Goal: Information Seeking & Learning: Learn about a topic

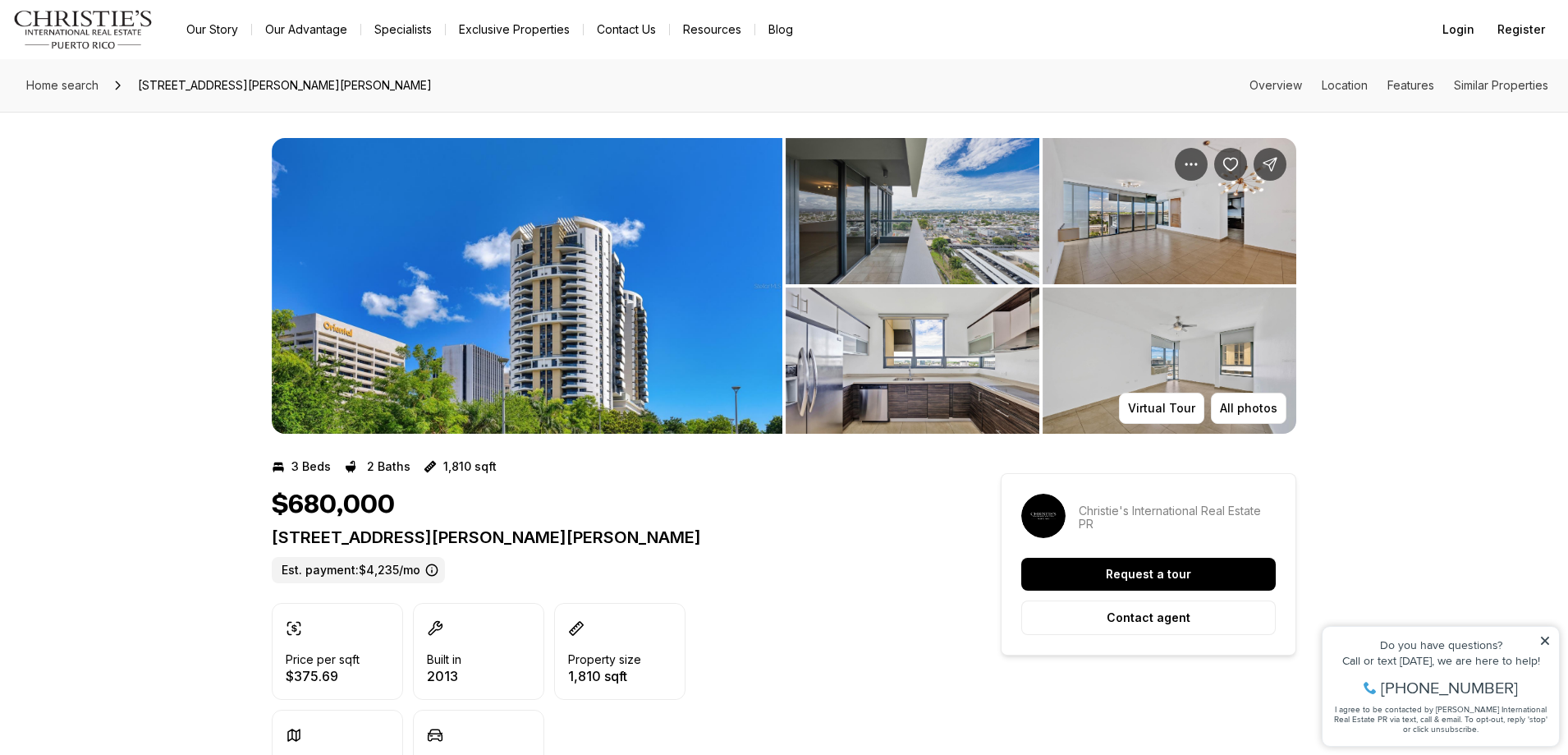
click at [1147, 248] on img "View image gallery" at bounding box center [1170, 211] width 254 height 146
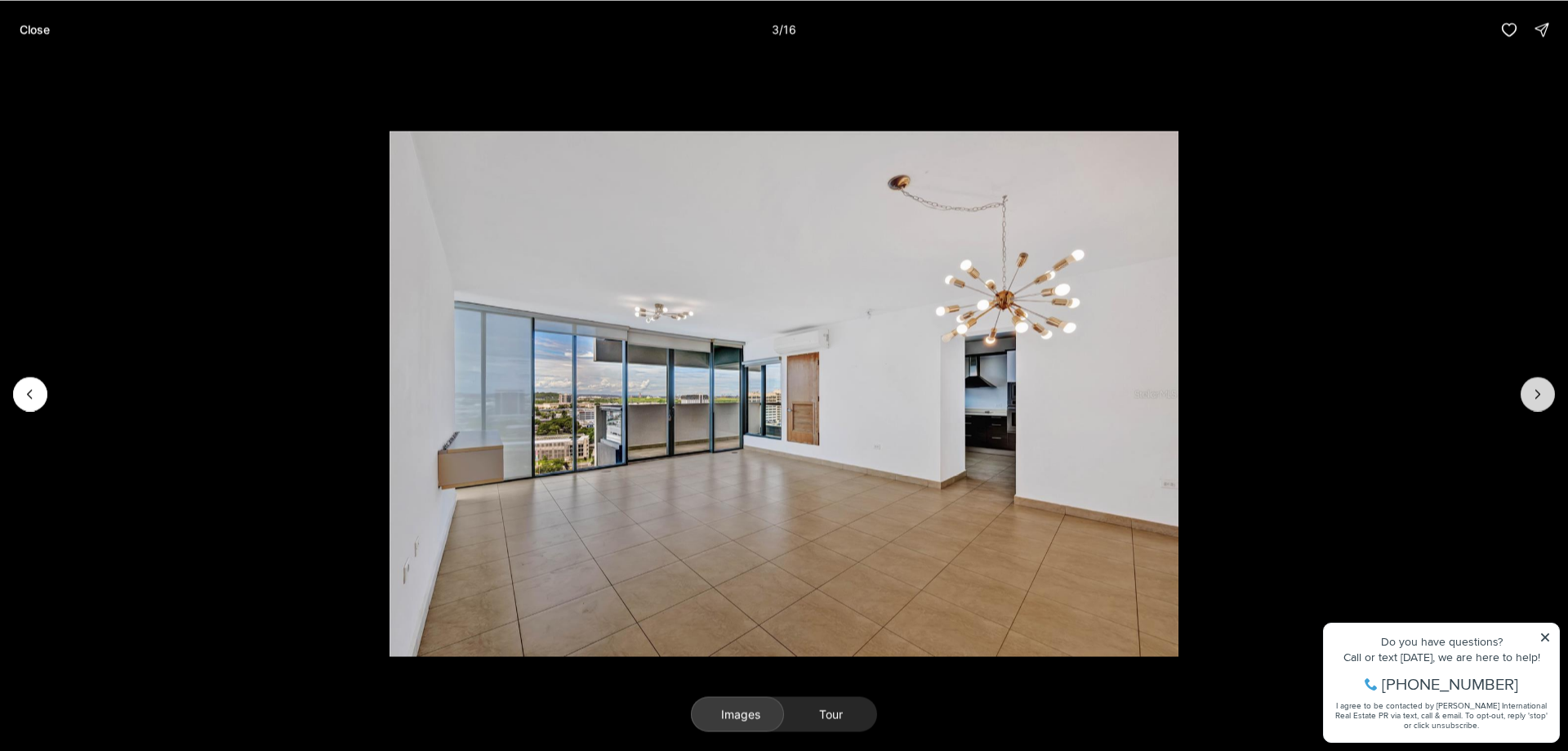
click at [1541, 391] on icon "Next slide" at bounding box center [1538, 393] width 16 height 16
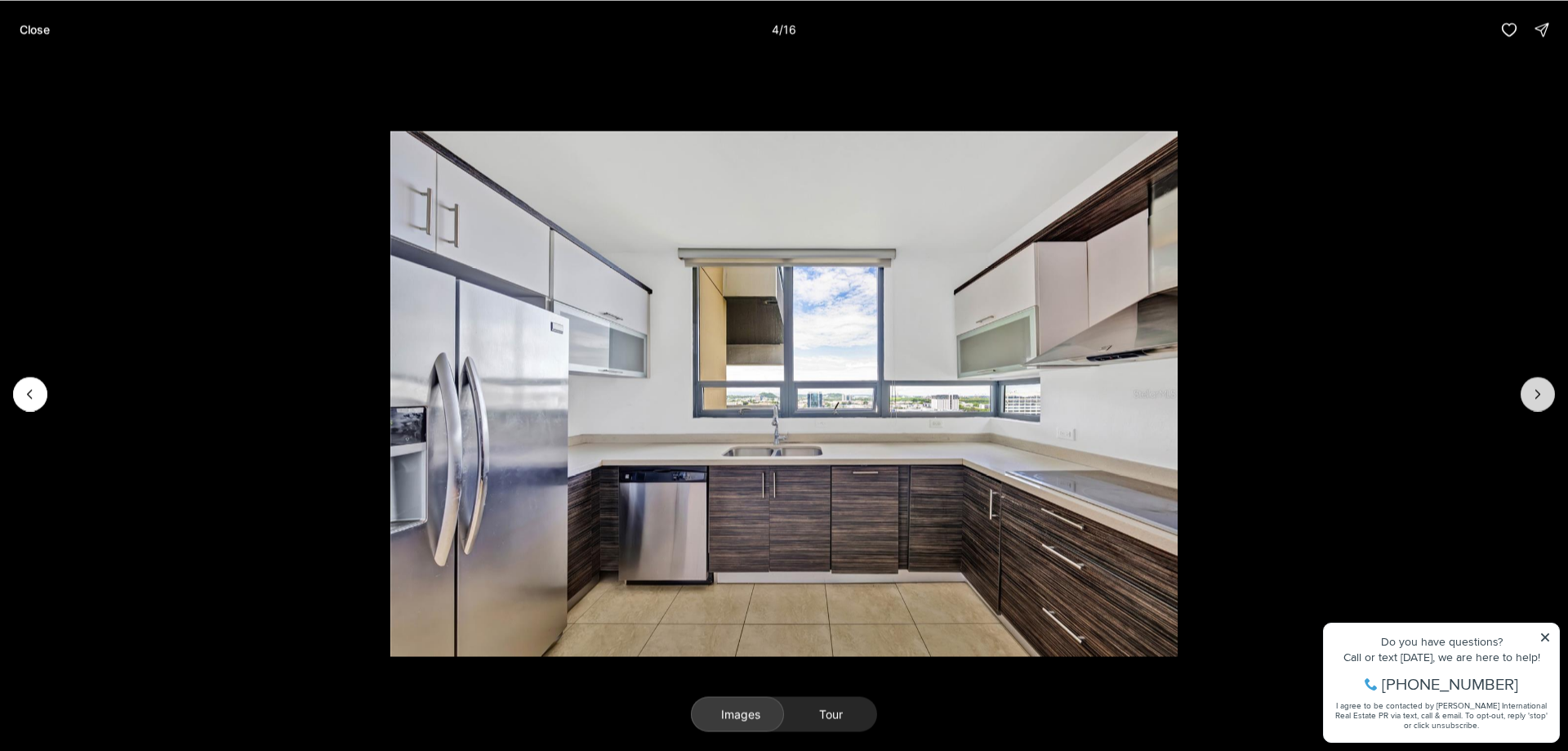
click at [1541, 391] on icon "Next slide" at bounding box center [1538, 393] width 16 height 16
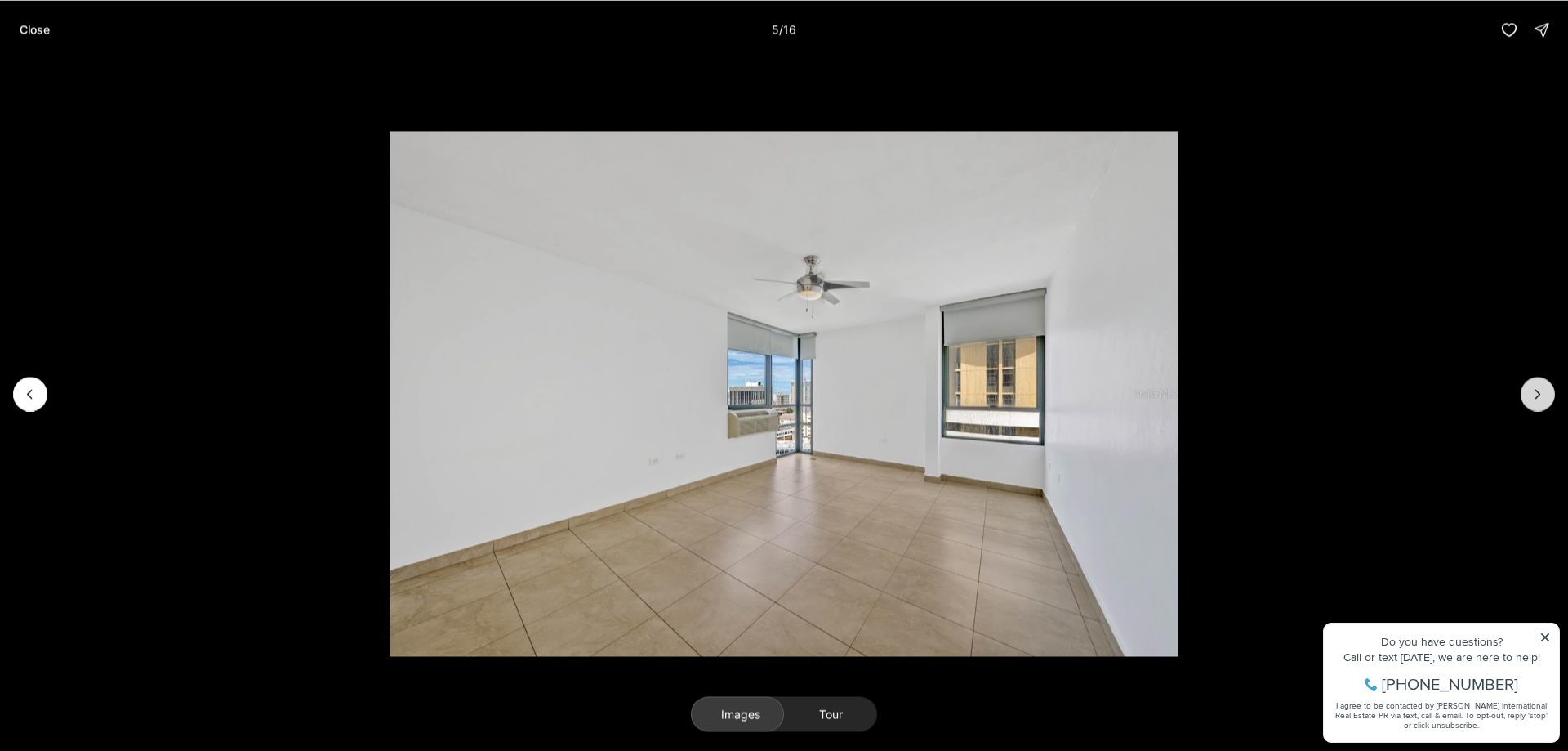
click at [1533, 382] on button "Next slide" at bounding box center [1538, 394] width 34 height 34
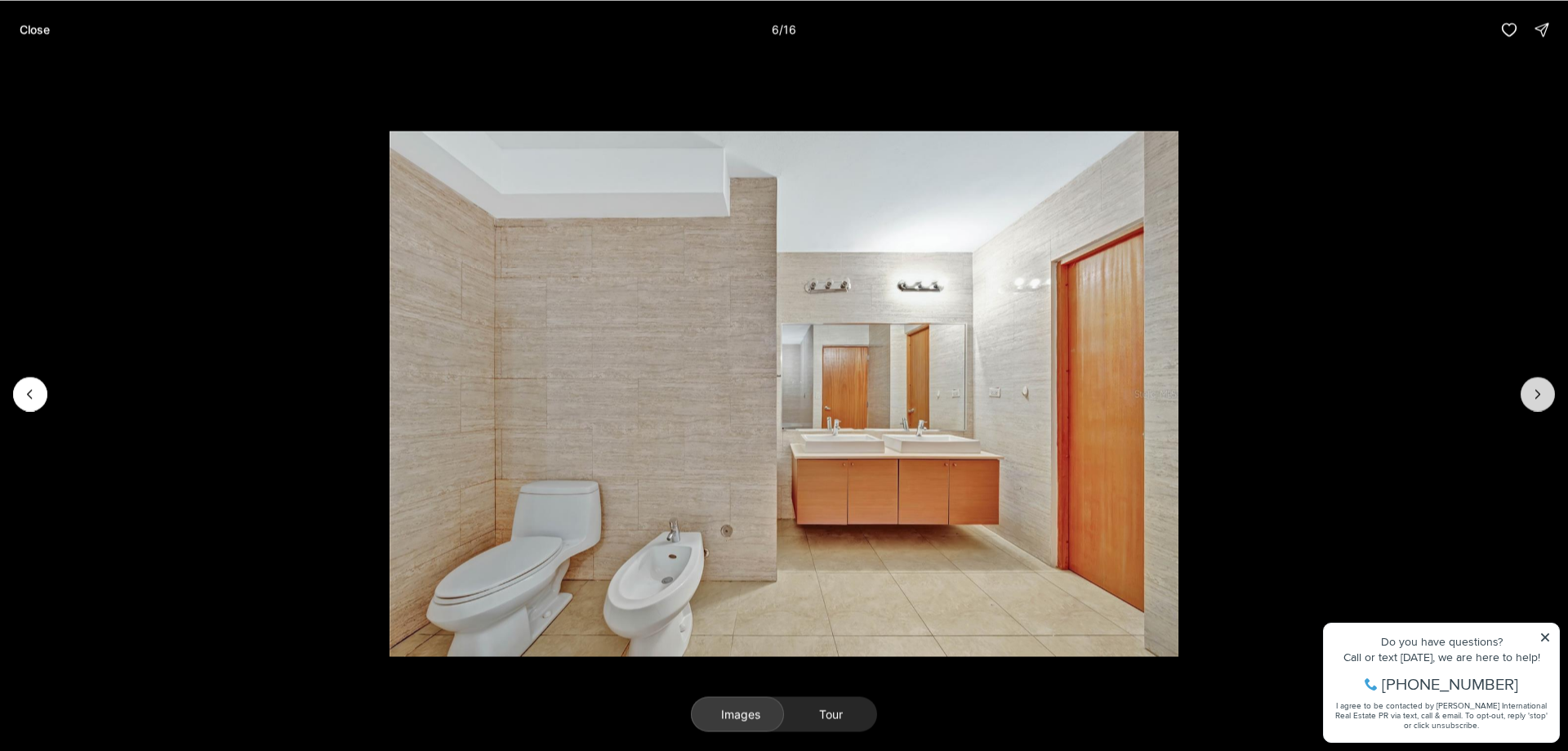
click at [1533, 382] on button "Next slide" at bounding box center [1538, 394] width 34 height 34
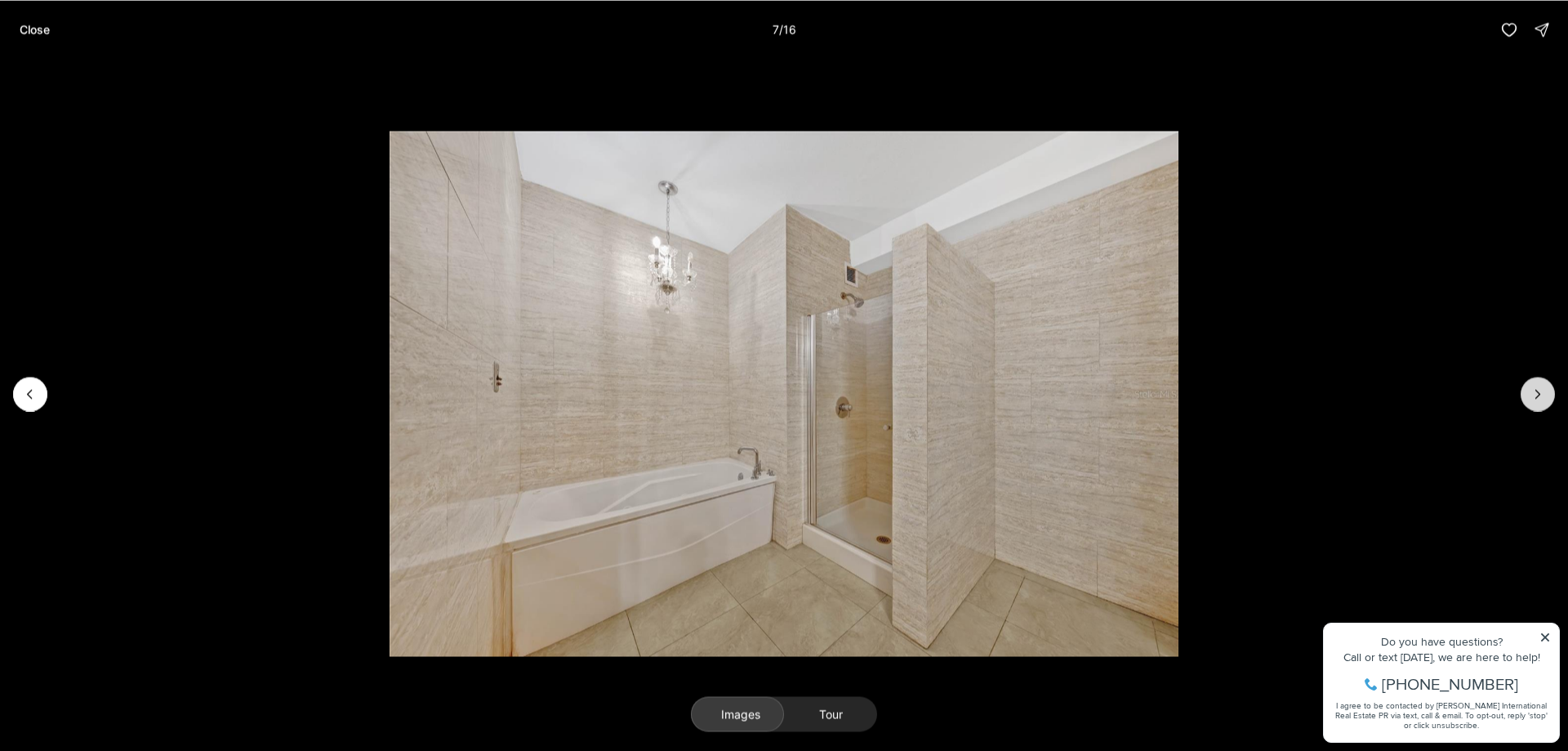
click at [1533, 382] on button "Next slide" at bounding box center [1538, 394] width 34 height 34
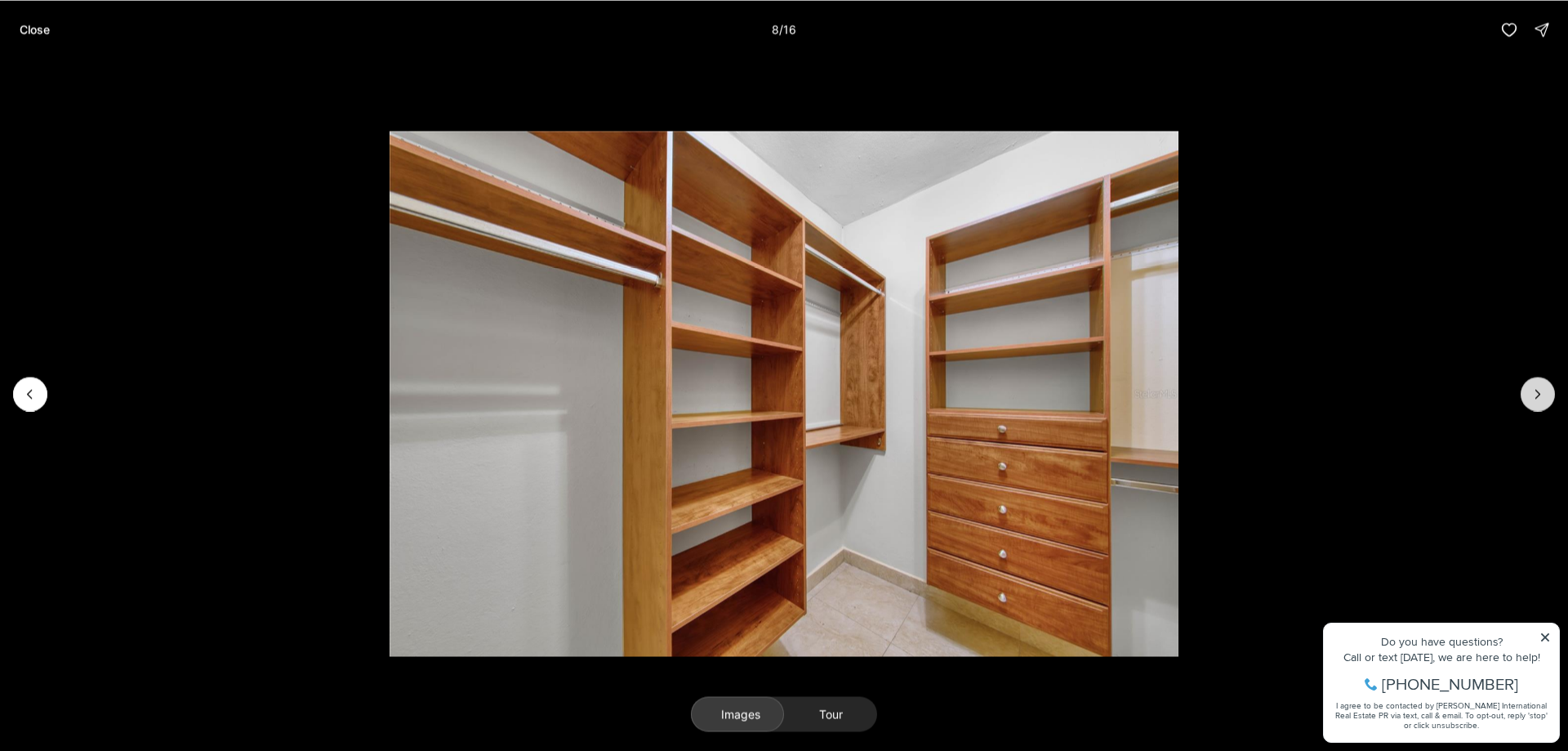
click at [1543, 394] on icon "Next slide" at bounding box center [1538, 393] width 16 height 16
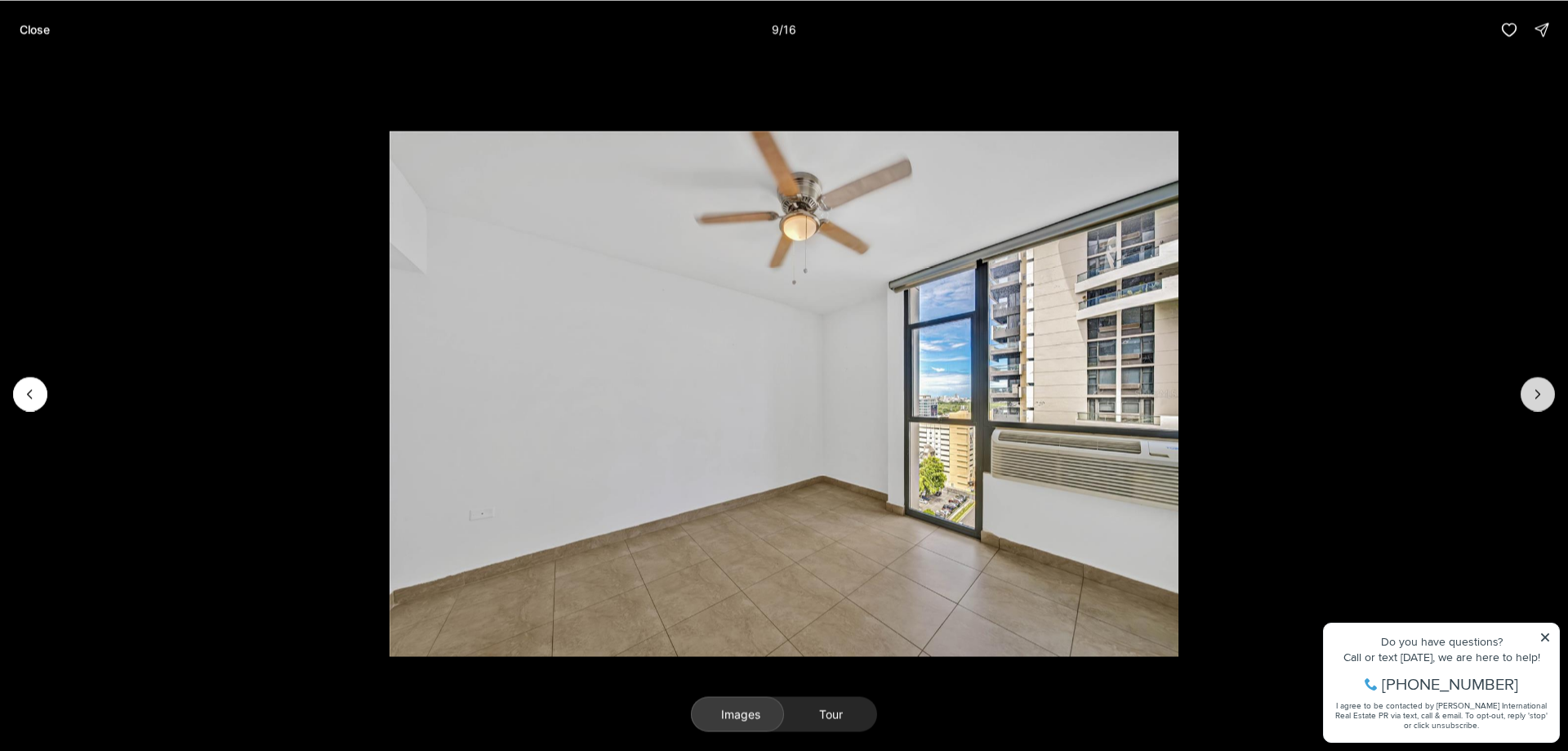
click at [1535, 385] on icon "Next slide" at bounding box center [1538, 393] width 16 height 16
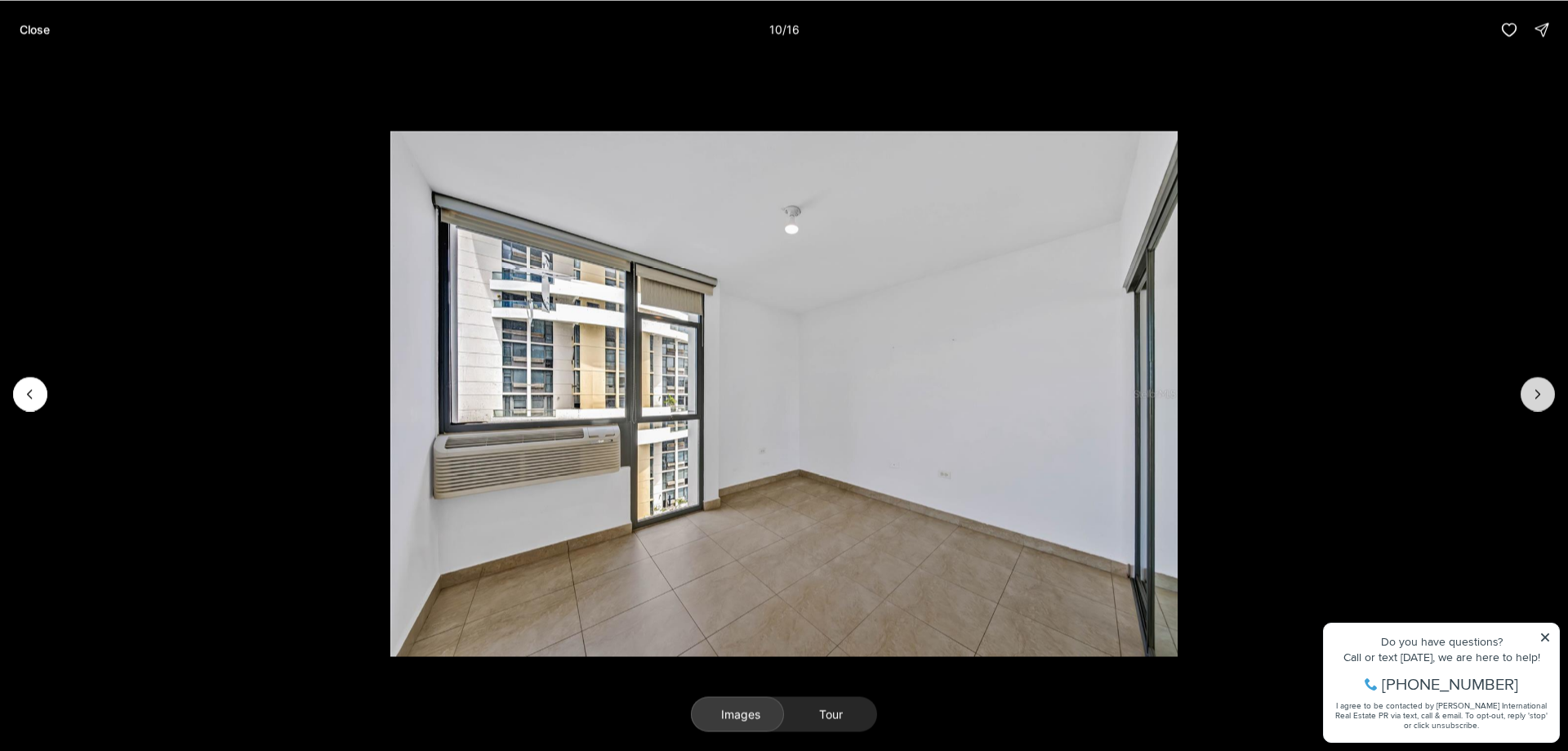
click at [1535, 385] on icon "Next slide" at bounding box center [1538, 393] width 16 height 16
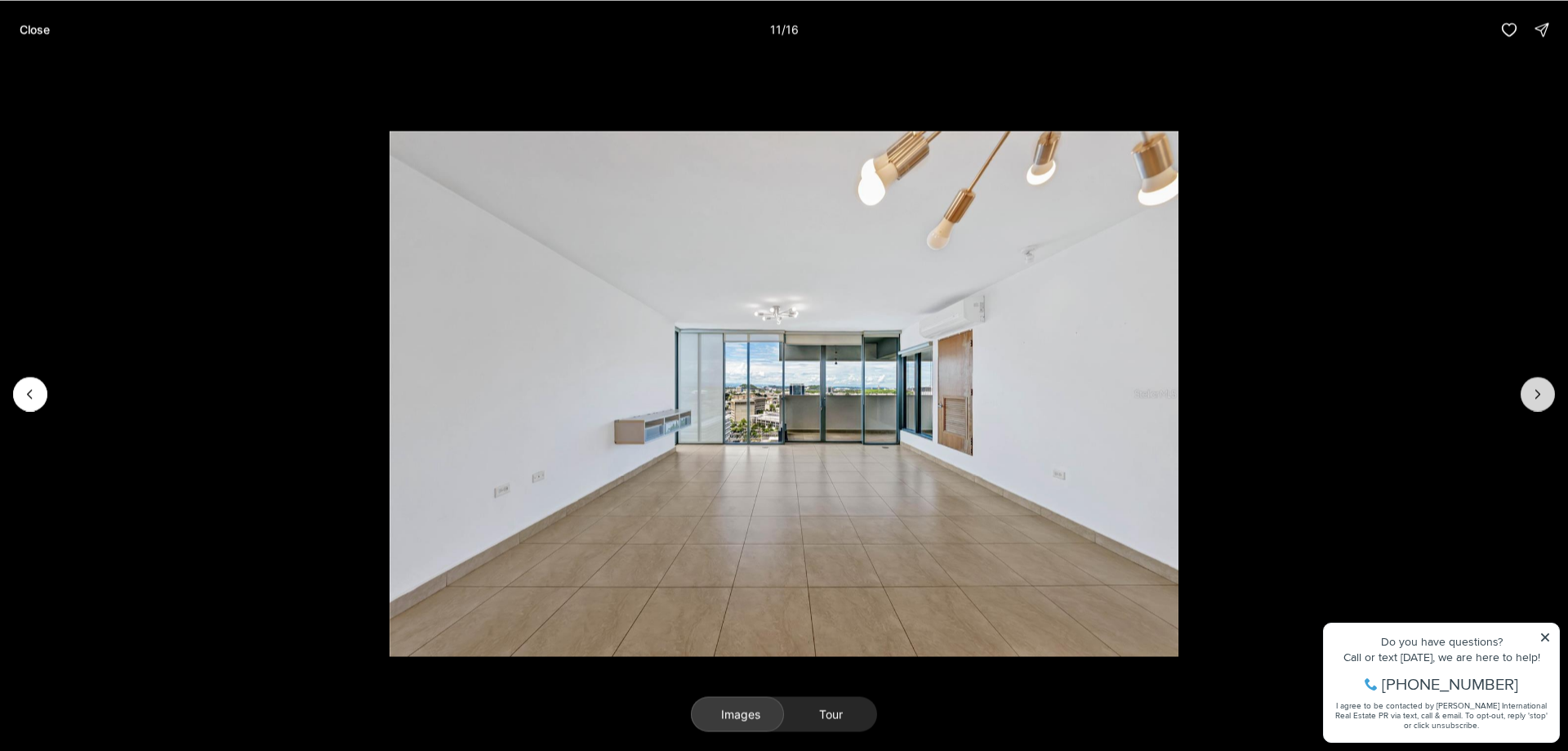
click at [1535, 385] on icon "Next slide" at bounding box center [1538, 393] width 16 height 16
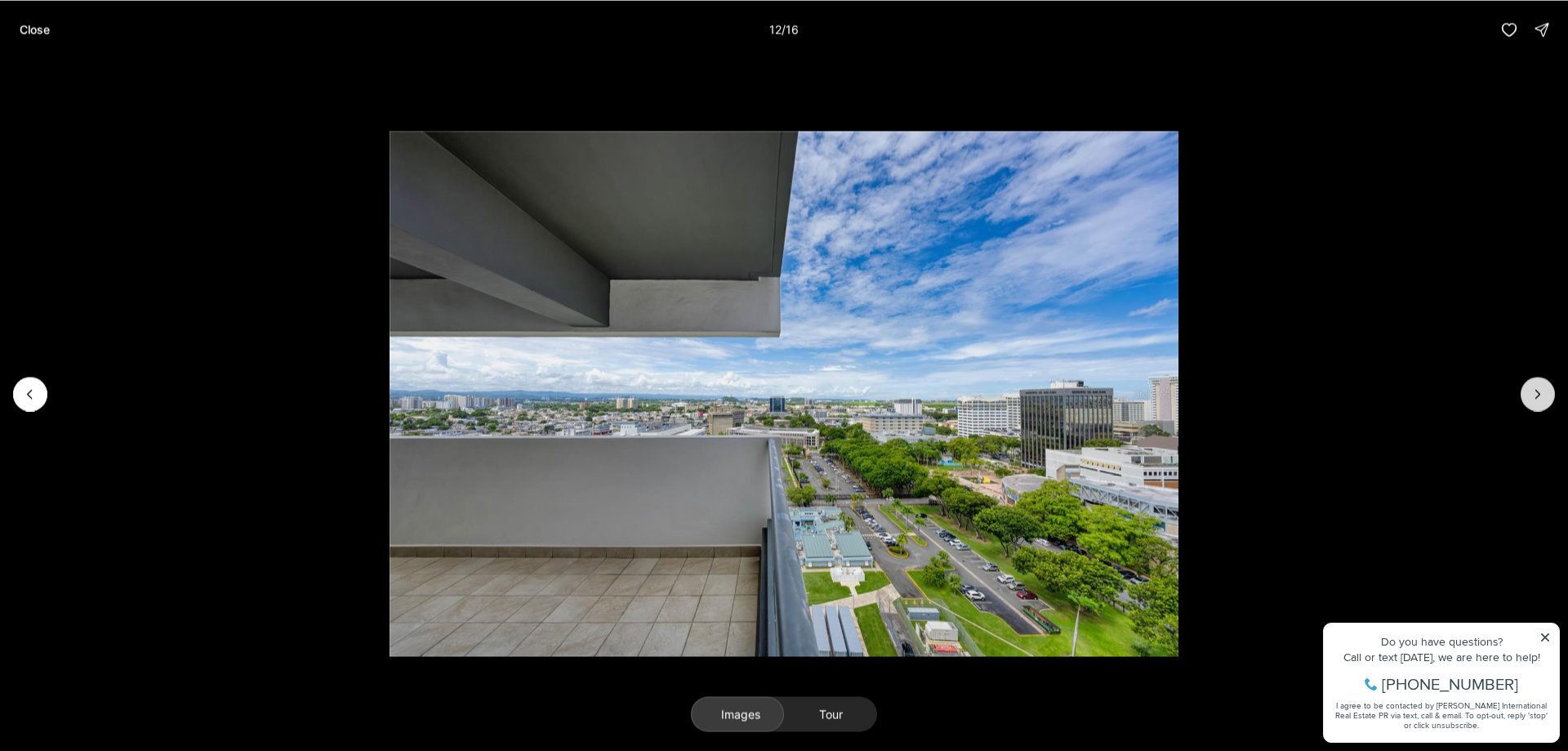
click at [1535, 385] on icon "Next slide" at bounding box center [1538, 393] width 16 height 16
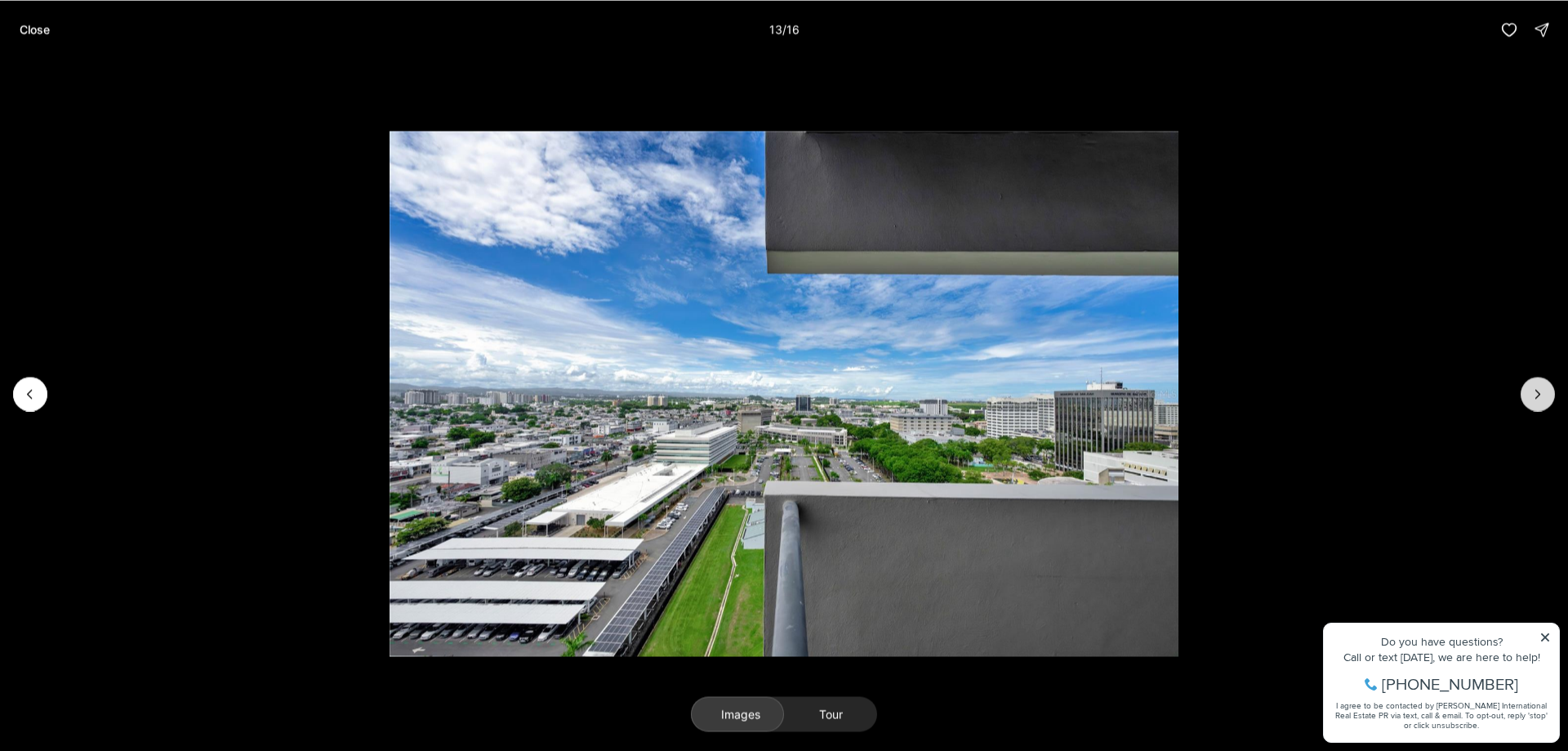
click at [1535, 385] on icon "Next slide" at bounding box center [1538, 393] width 16 height 16
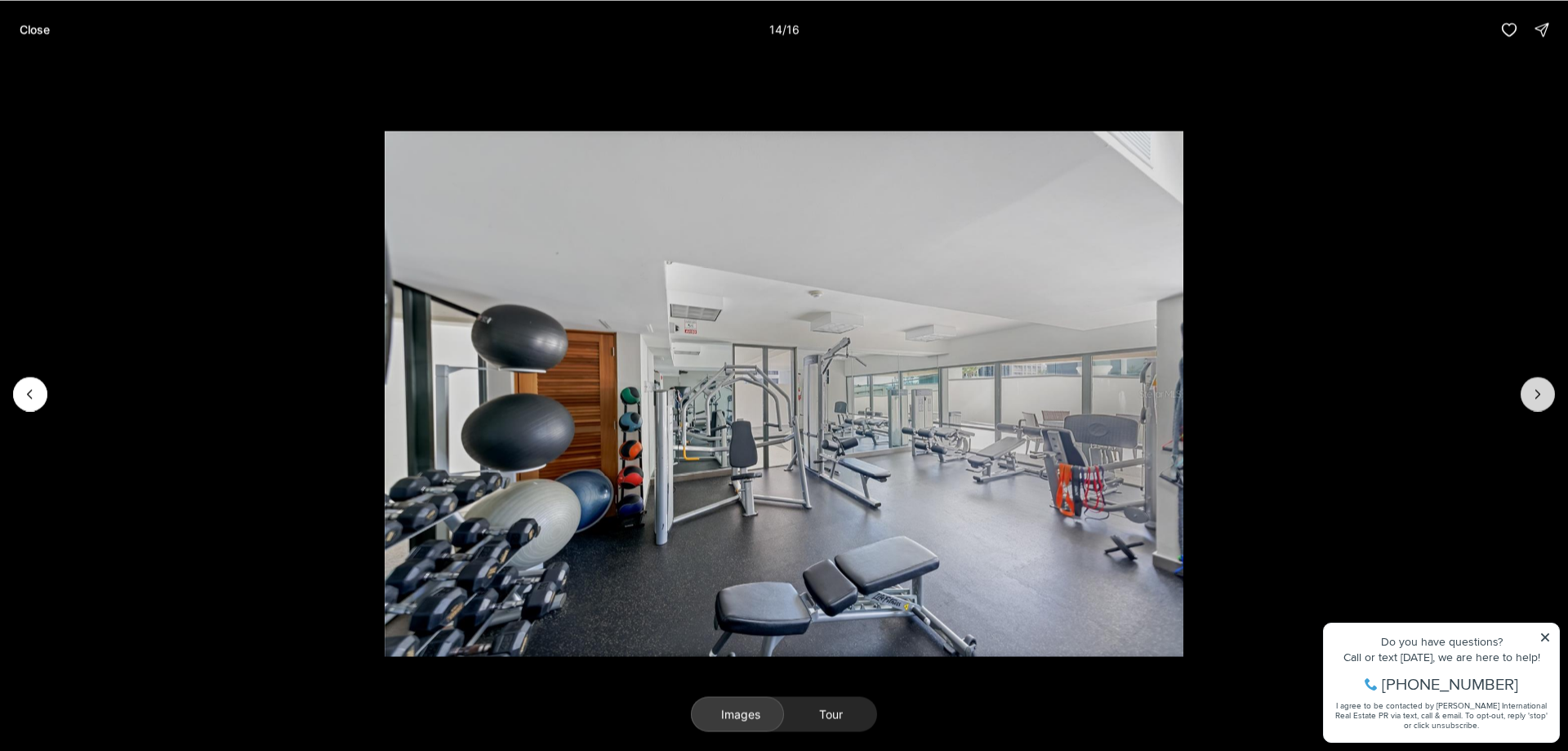
click at [1535, 385] on icon "Next slide" at bounding box center [1538, 393] width 16 height 16
